Goal: Task Accomplishment & Management: Manage account settings

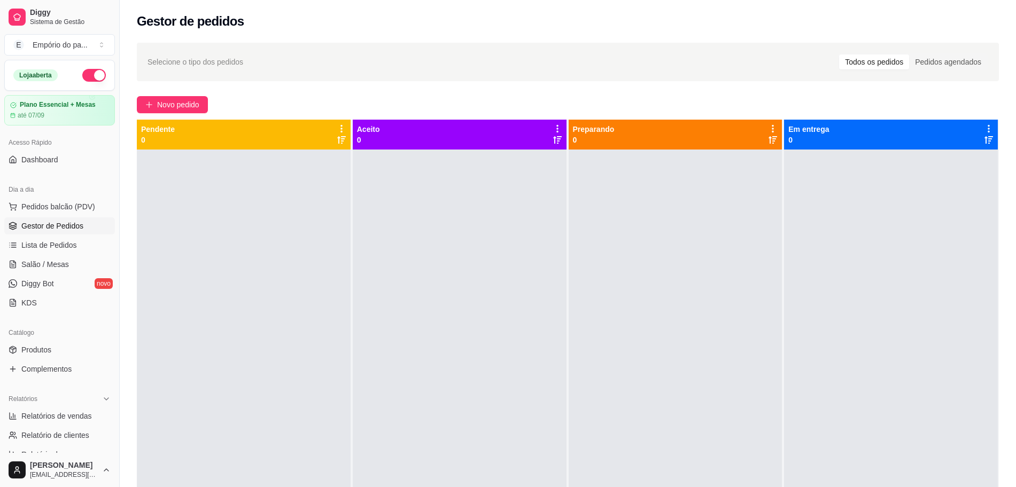
scroll to position [30, 0]
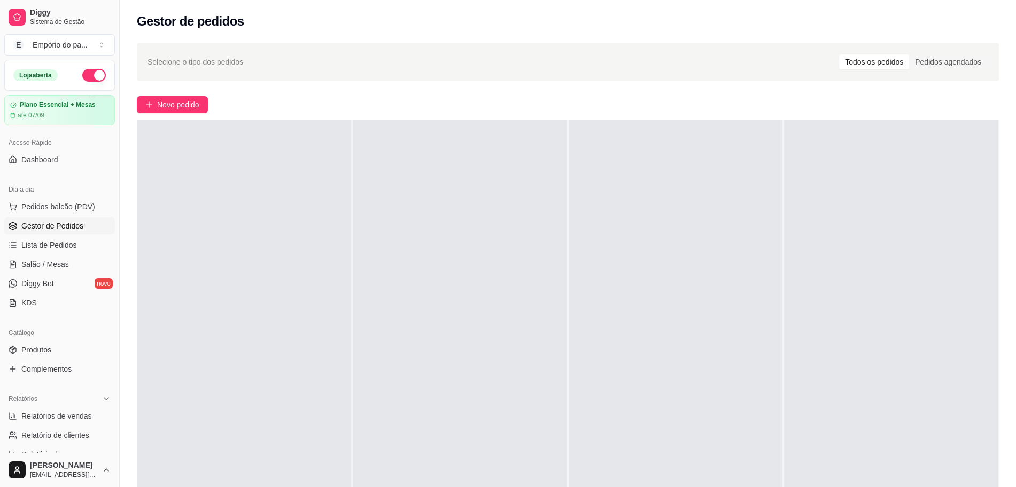
click at [816, 308] on div at bounding box center [891, 363] width 214 height 487
click at [574, 312] on div at bounding box center [676, 363] width 214 height 487
drag, startPoint x: 574, startPoint y: 312, endPoint x: 372, endPoint y: 320, distance: 201.6
click at [372, 320] on div at bounding box center [460, 363] width 214 height 487
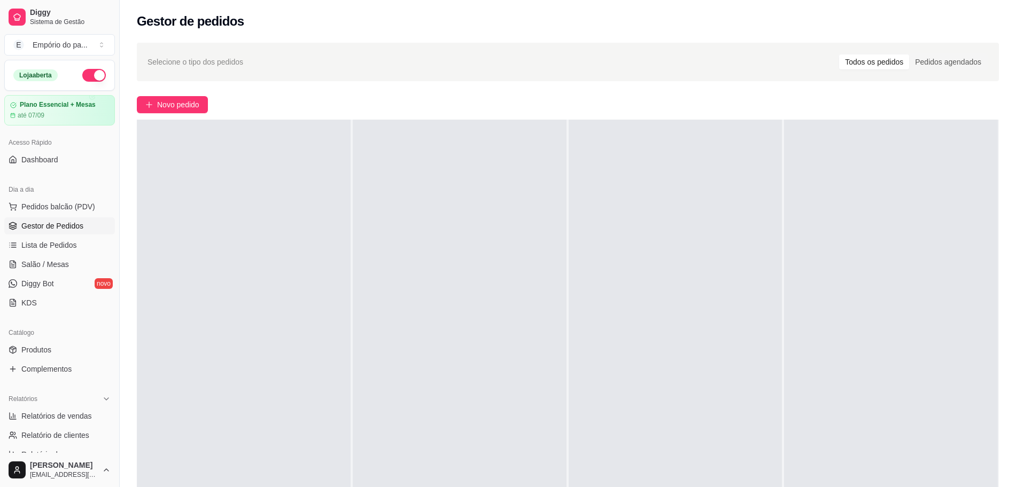
click at [372, 320] on div at bounding box center [460, 363] width 214 height 487
click at [449, 223] on div at bounding box center [460, 363] width 214 height 487
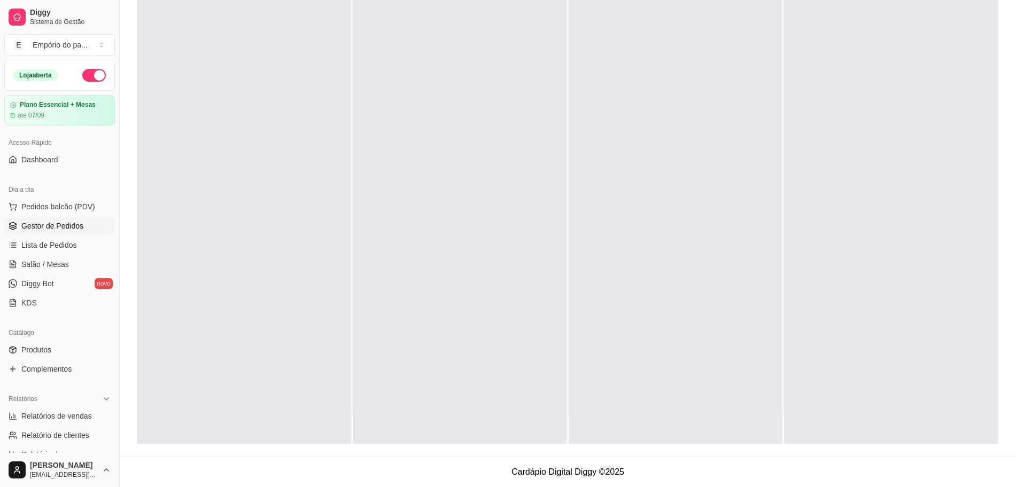
click at [306, 299] on div at bounding box center [244, 200] width 214 height 487
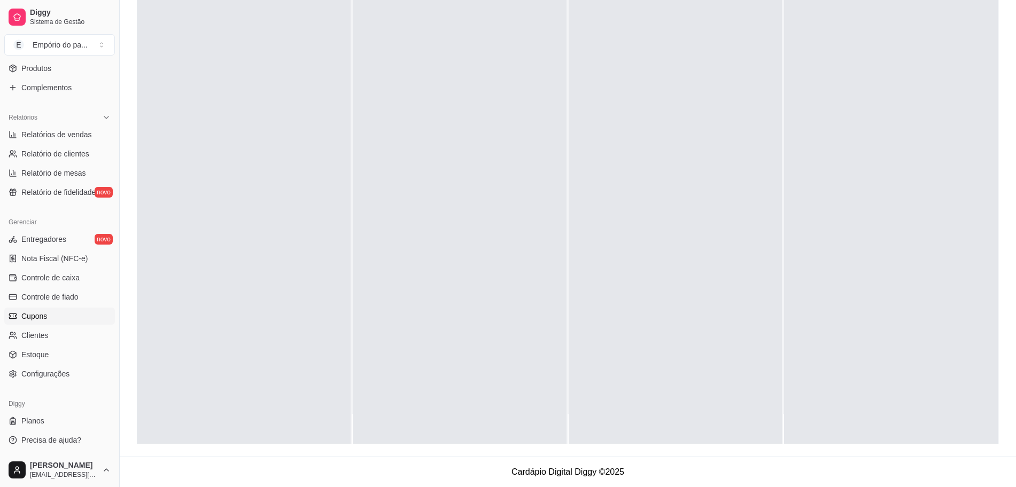
click at [28, 317] on span "Cupons" at bounding box center [34, 316] width 26 height 11
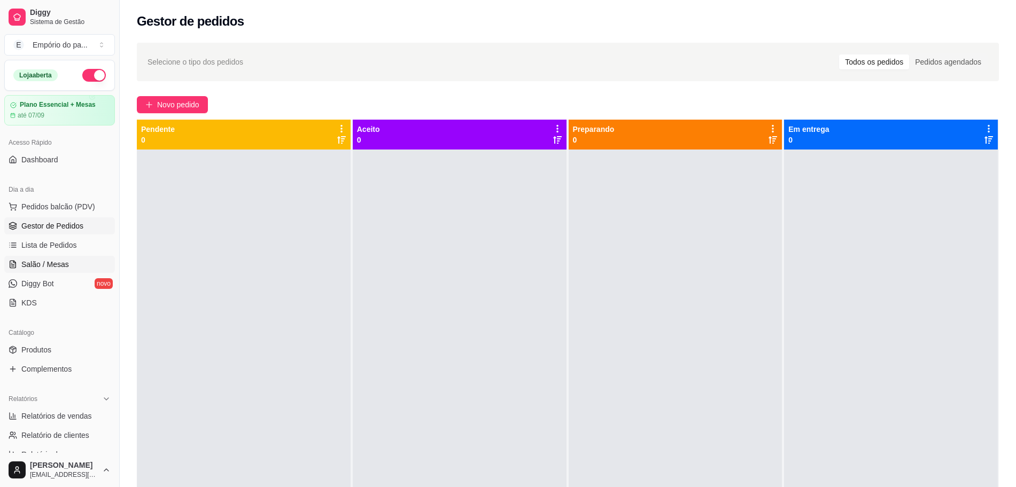
click at [53, 264] on span "Salão / Mesas" at bounding box center [45, 264] width 48 height 11
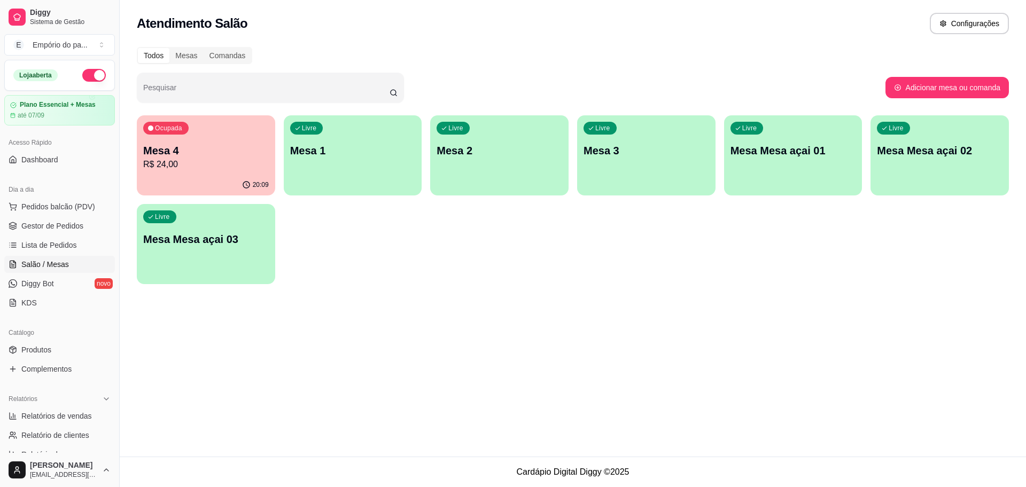
click at [227, 175] on div "20:09" at bounding box center [206, 185] width 138 height 21
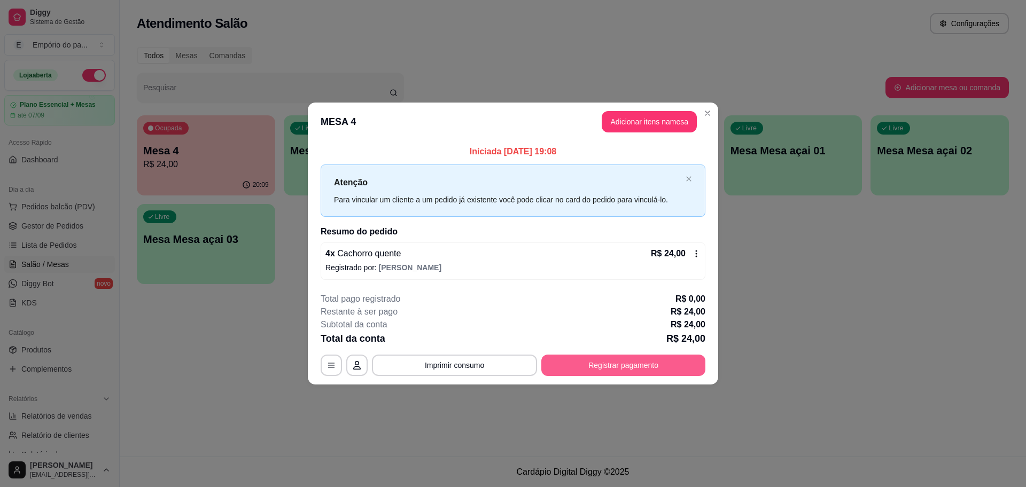
click at [599, 359] on button "Registrar pagamento" at bounding box center [623, 365] width 164 height 21
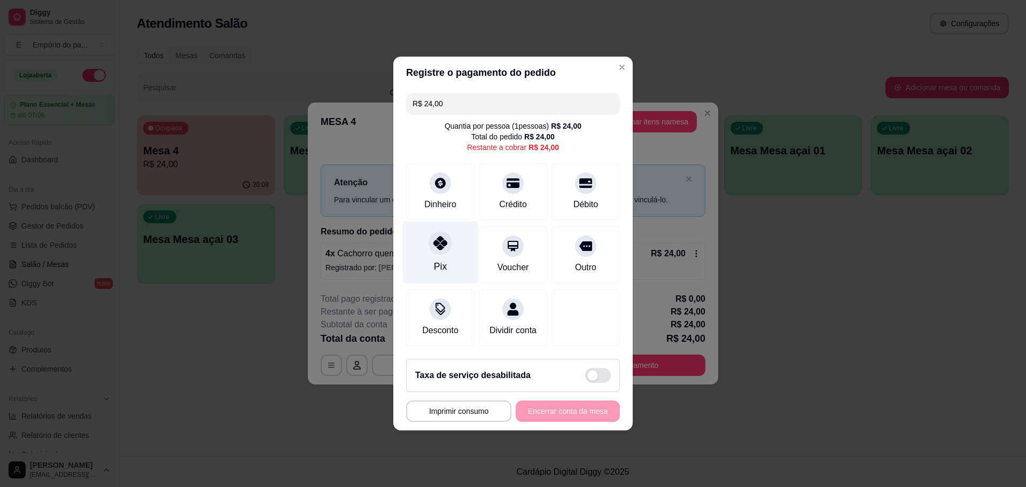
click at [437, 245] on div at bounding box center [441, 243] width 24 height 24
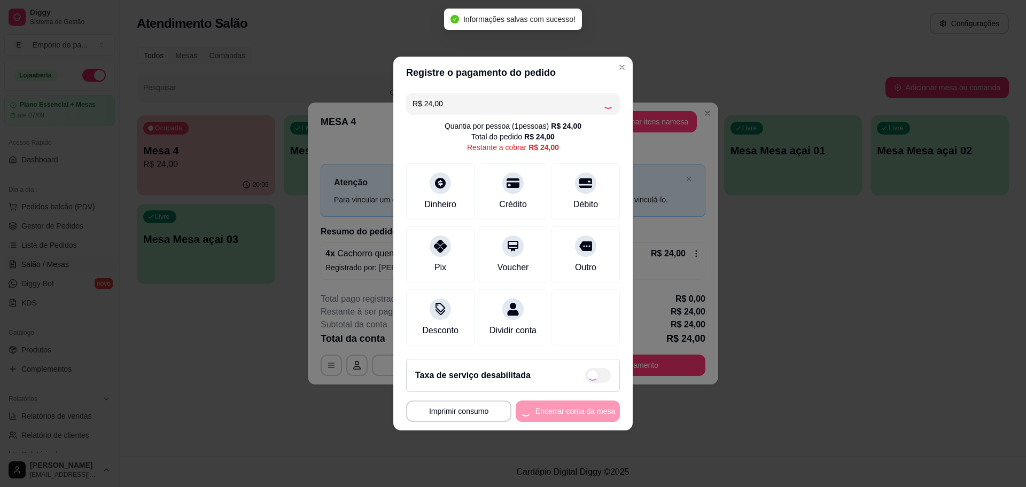
type input "R$ 0,00"
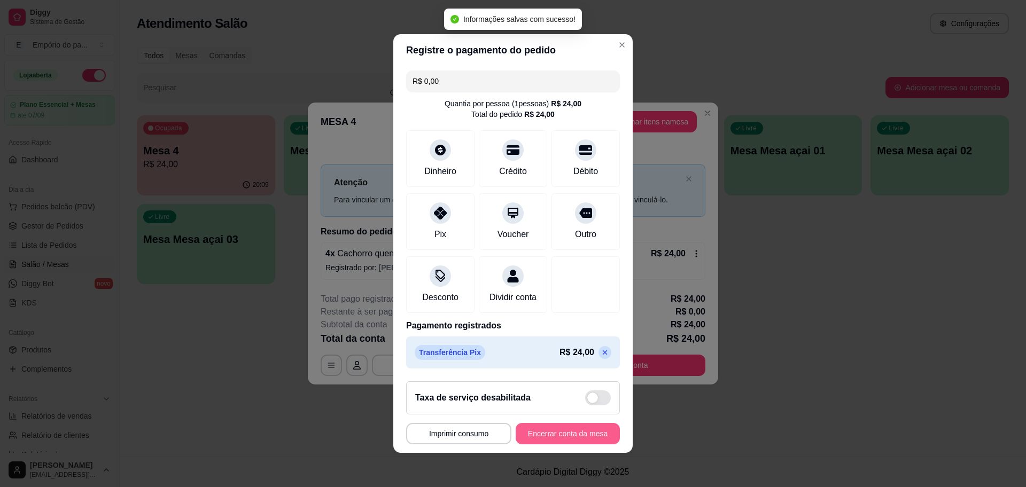
click at [566, 438] on button "Encerrar conta da mesa" at bounding box center [568, 433] width 104 height 21
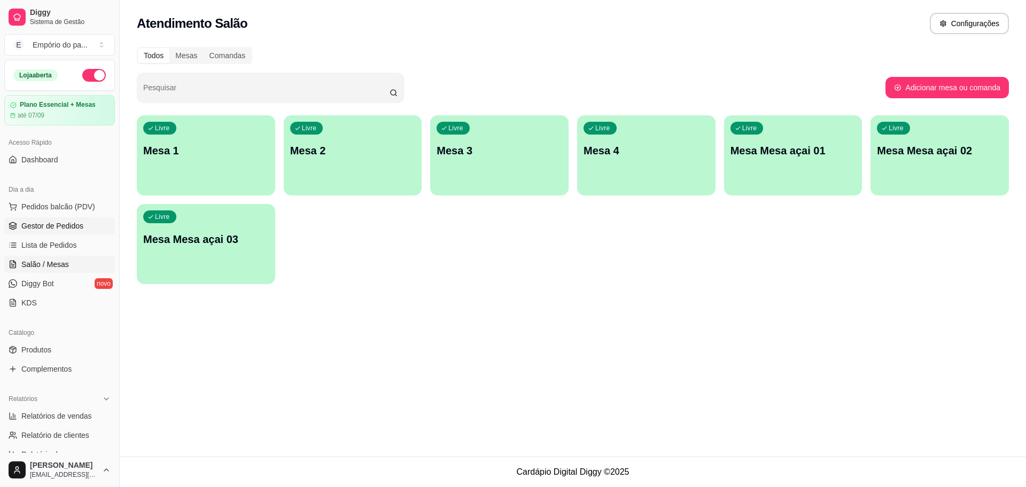
click at [70, 230] on span "Gestor de Pedidos" at bounding box center [52, 226] width 62 height 11
